Goal: Task Accomplishment & Management: Manage account settings

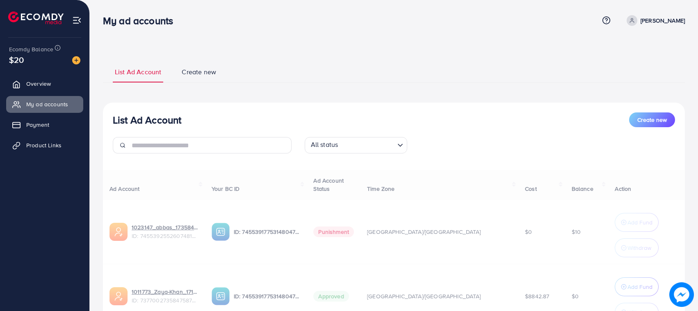
scroll to position [77, 0]
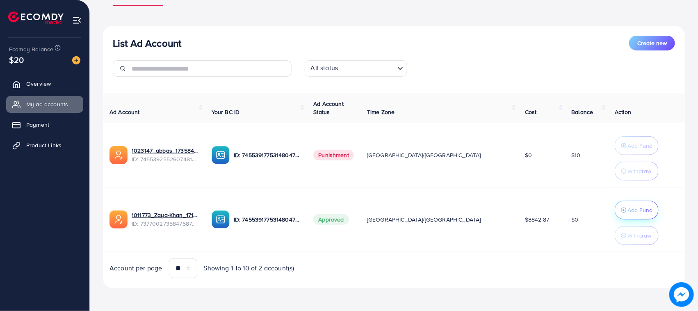
click at [627, 214] on p "Add Fund" at bounding box center [639, 210] width 25 height 10
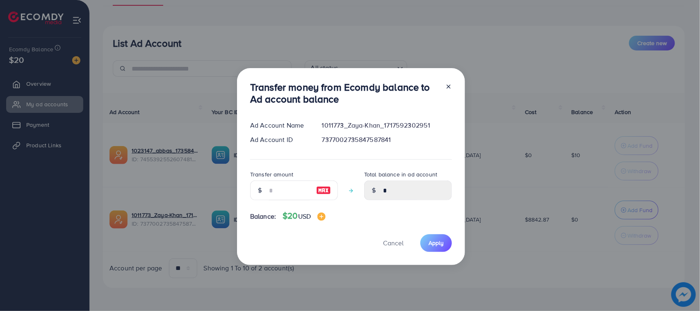
click at [330, 193] on div at bounding box center [324, 190] width 28 height 20
click at [327, 191] on img at bounding box center [323, 190] width 15 height 10
type input "**"
type input "*****"
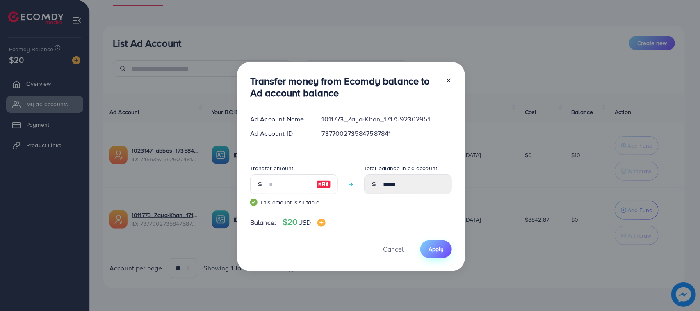
click at [439, 248] on span "Apply" at bounding box center [435, 249] width 15 height 8
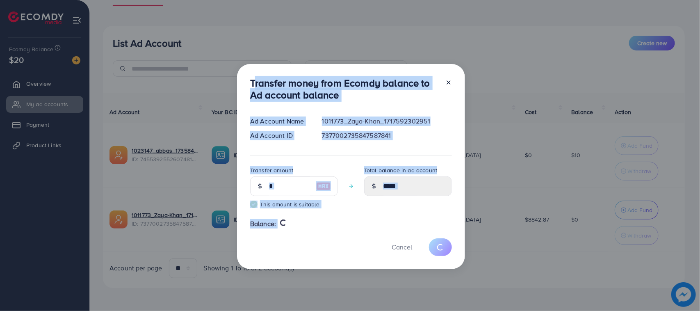
drag, startPoint x: 273, startPoint y: 93, endPoint x: 320, endPoint y: 247, distance: 160.4
click at [320, 247] on div "Transfer money from Ecomdy balance to Ad account balance Ad Account Name 101177…" at bounding box center [351, 166] width 228 height 205
click at [316, 248] on div "Cancel" at bounding box center [351, 247] width 202 height 18
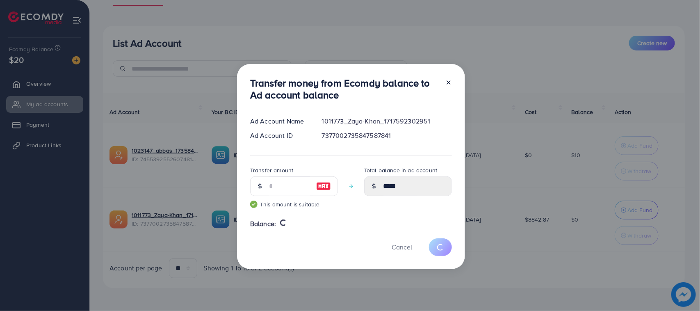
type input "*"
